Goal: Information Seeking & Learning: Learn about a topic

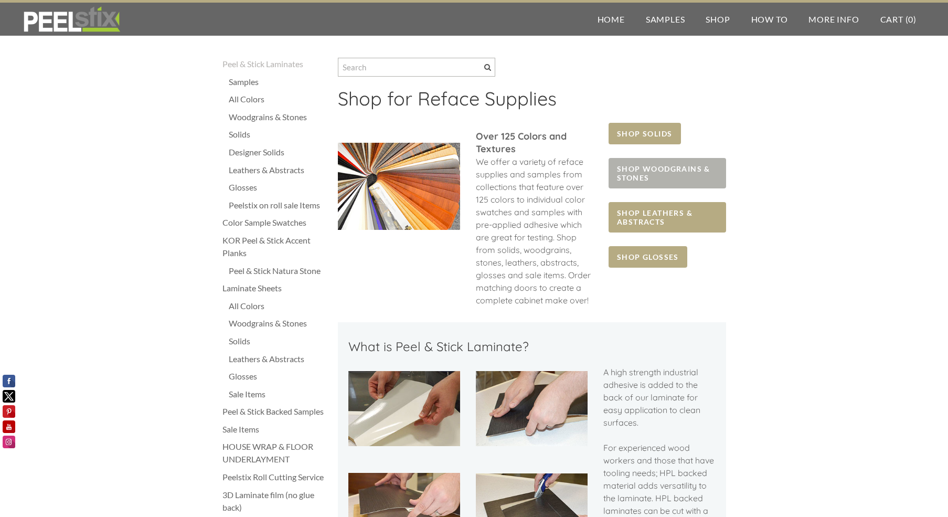
click at [642, 178] on span "SHOP WOODGRAINS & STONES" at bounding box center [667, 173] width 117 height 30
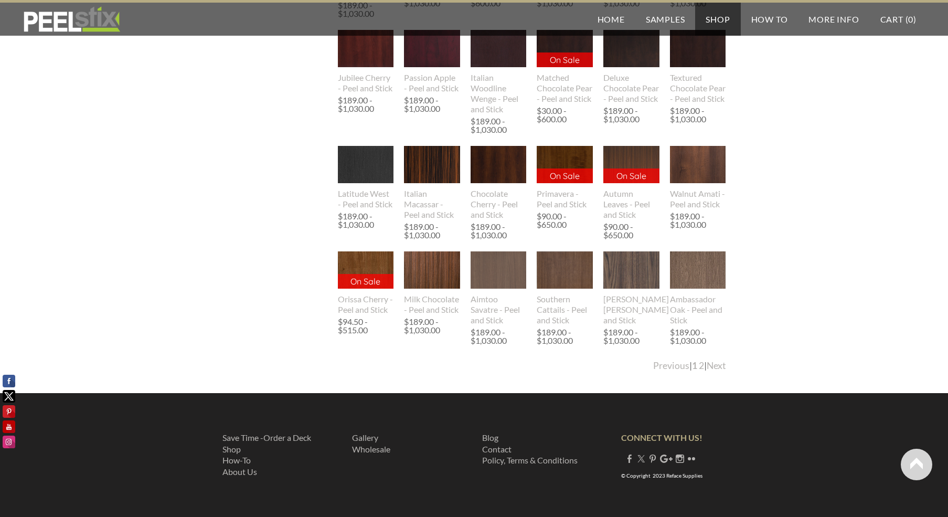
scroll to position [1104, 0]
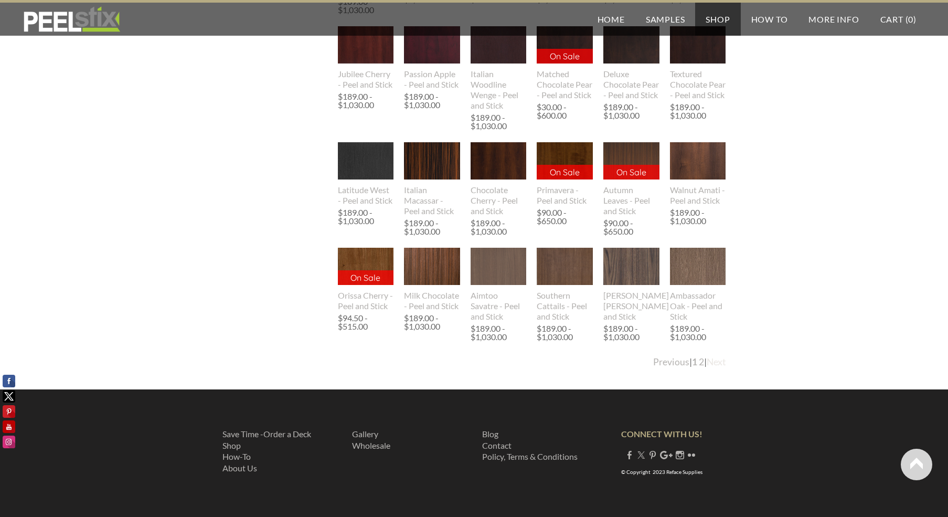
click at [714, 362] on link "Next" at bounding box center [716, 361] width 19 height 11
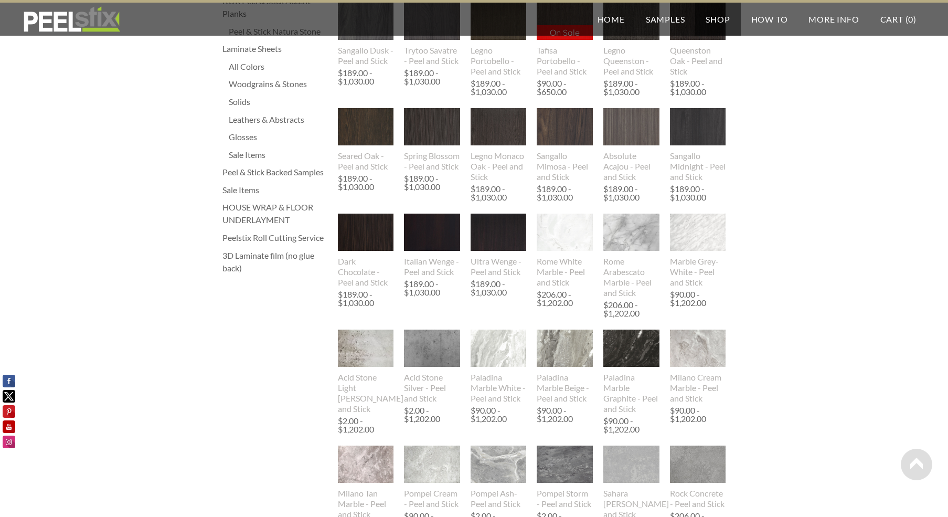
scroll to position [0, 0]
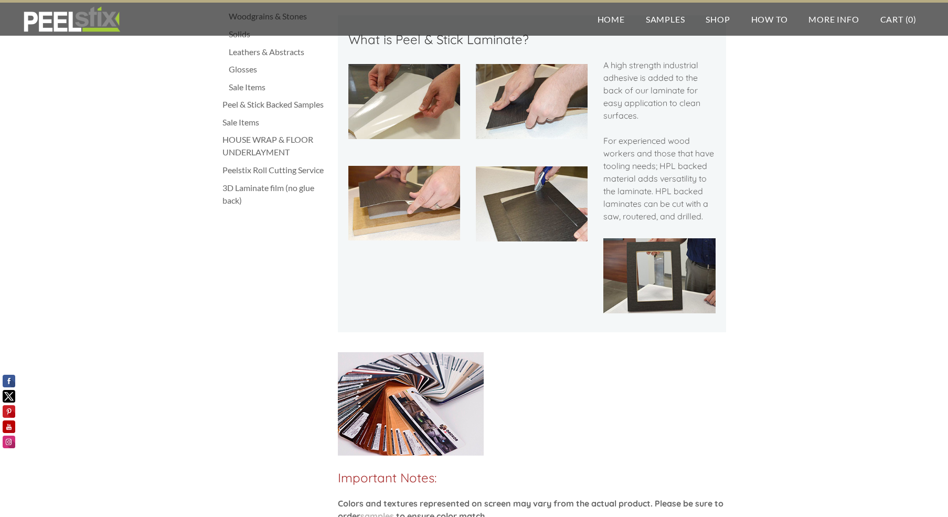
scroll to position [315, 0]
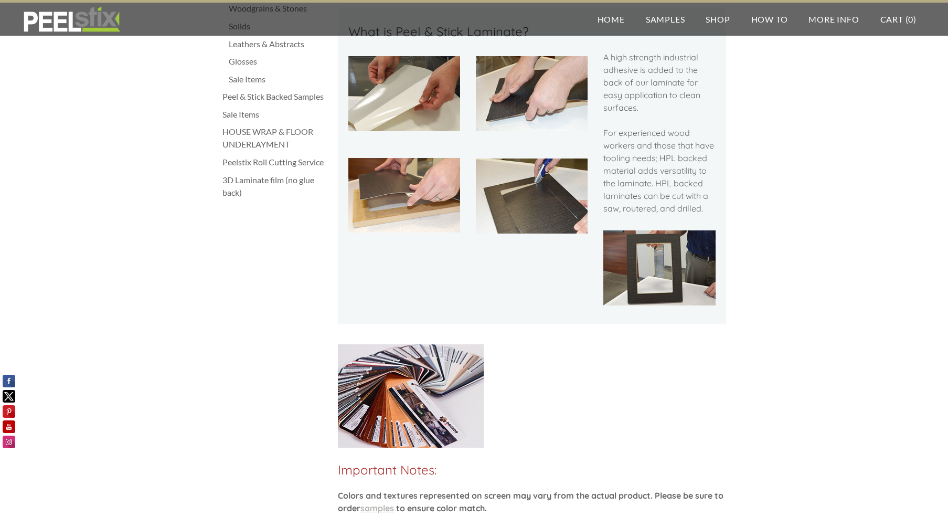
click at [271, 182] on div "3D Laminate film (no glue back)" at bounding box center [275, 186] width 105 height 25
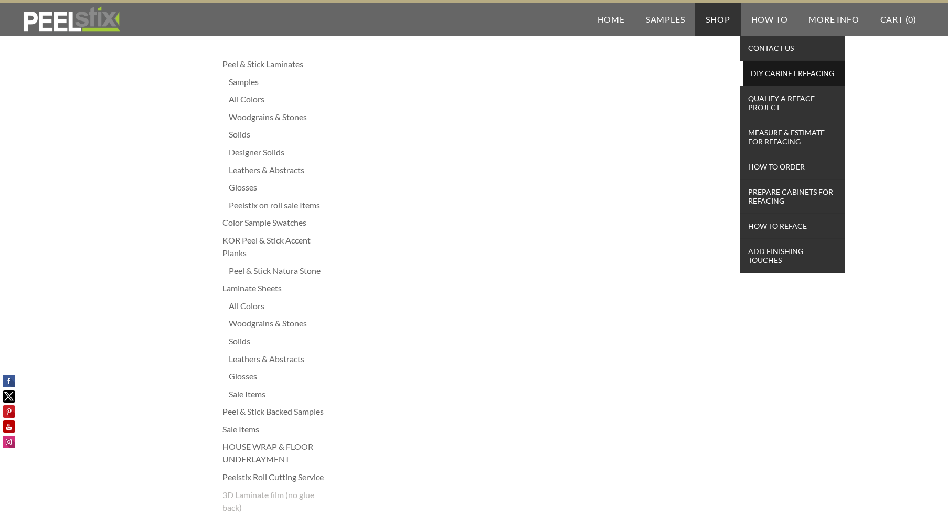
click at [770, 72] on span "DIY Cabinet Refacing" at bounding box center [794, 73] width 97 height 14
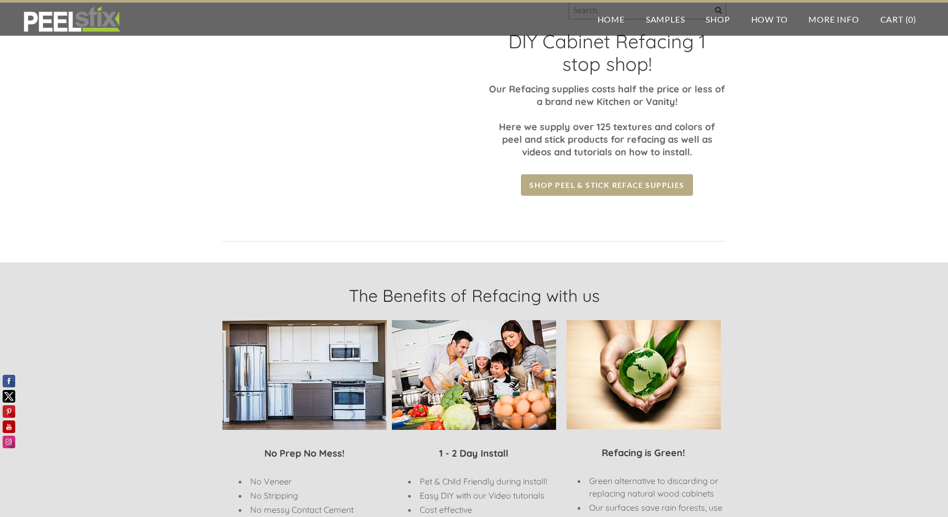
scroll to position [105, 0]
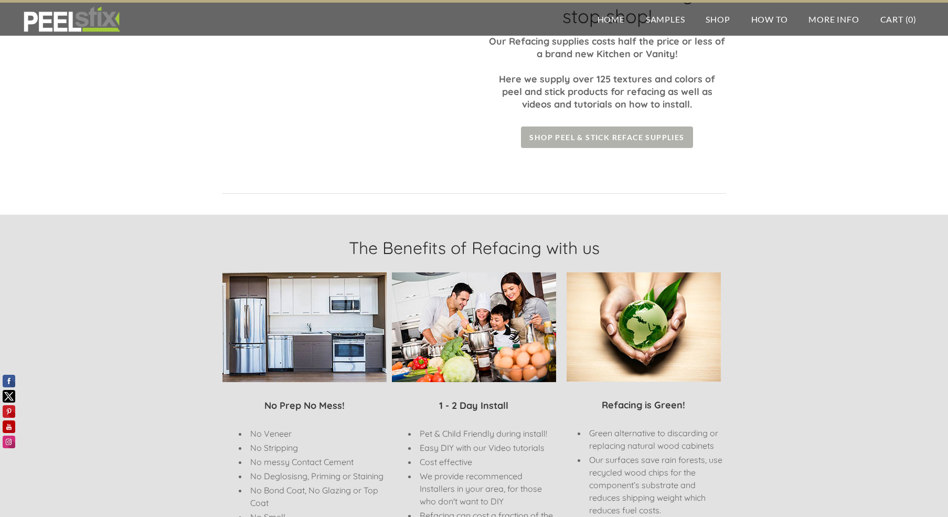
click at [658, 134] on span "Shop Peel & Stick Reface Supplies" at bounding box center [607, 137] width 172 height 22
click at [658, 135] on span "Shop Peel & Stick Reface Supplies" at bounding box center [607, 137] width 172 height 22
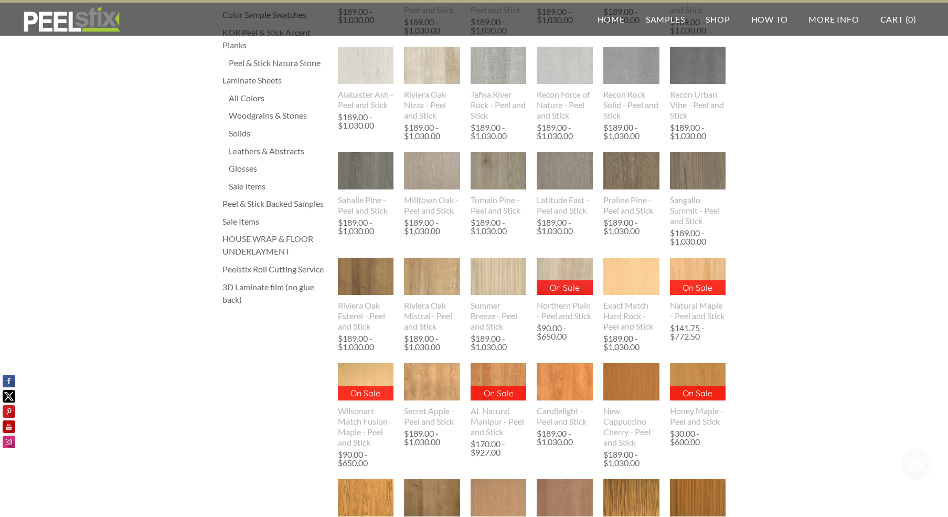
scroll to position [210, 0]
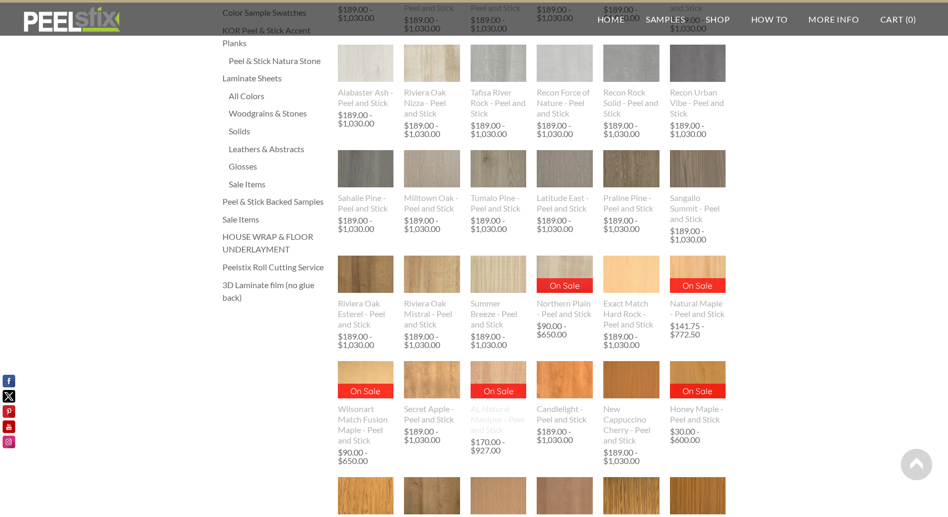
click at [508, 377] on img at bounding box center [499, 379] width 56 height 37
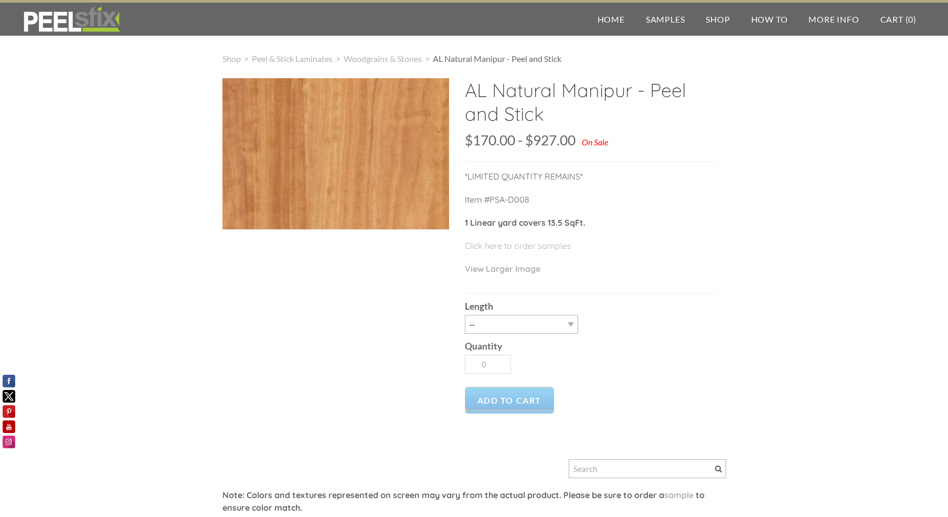
click at [355, 159] on div at bounding box center [336, 153] width 227 height 151
click at [520, 270] on link "View Larger Image" at bounding box center [503, 268] width 76 height 10
